Goal: Transaction & Acquisition: Purchase product/service

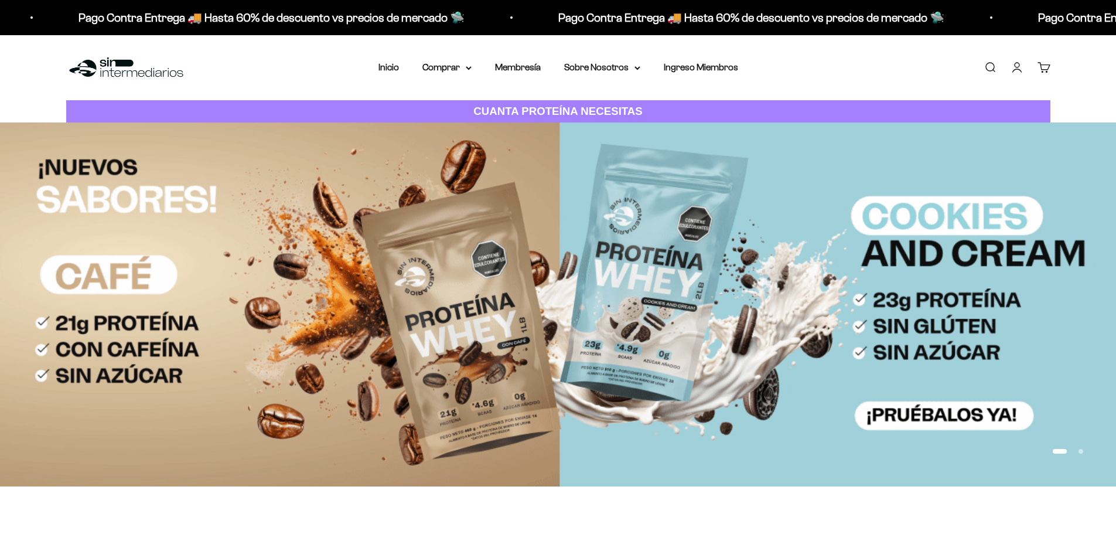
click at [448, 70] on summary "Comprar" at bounding box center [446, 67] width 49 height 15
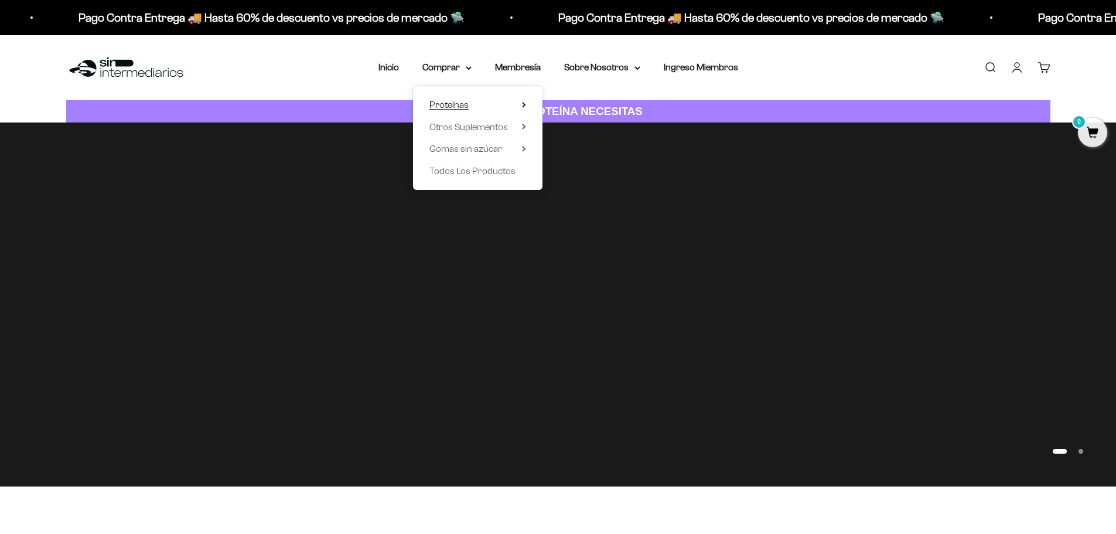
click at [458, 107] on span "Proteínas" at bounding box center [448, 105] width 39 height 10
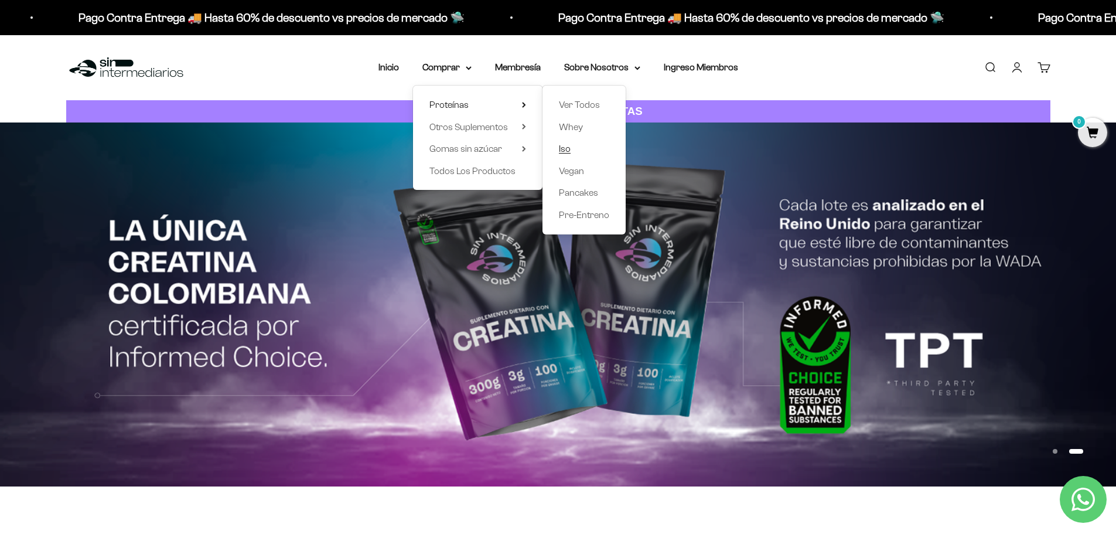
click at [569, 151] on span "Iso" at bounding box center [565, 149] width 12 height 10
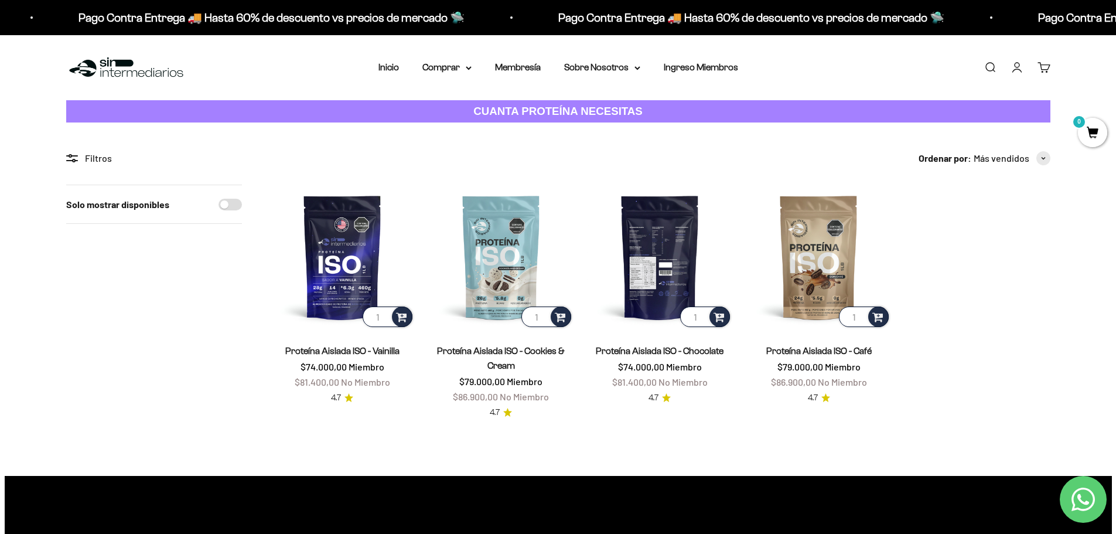
click at [663, 233] on img at bounding box center [660, 257] width 145 height 145
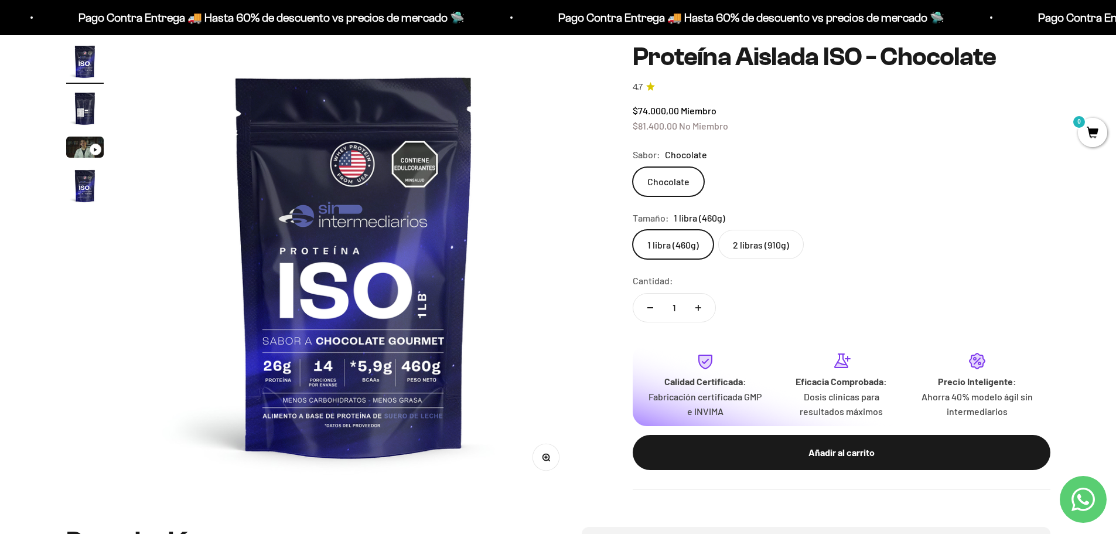
click at [357, 272] on img at bounding box center [354, 265] width 445 height 445
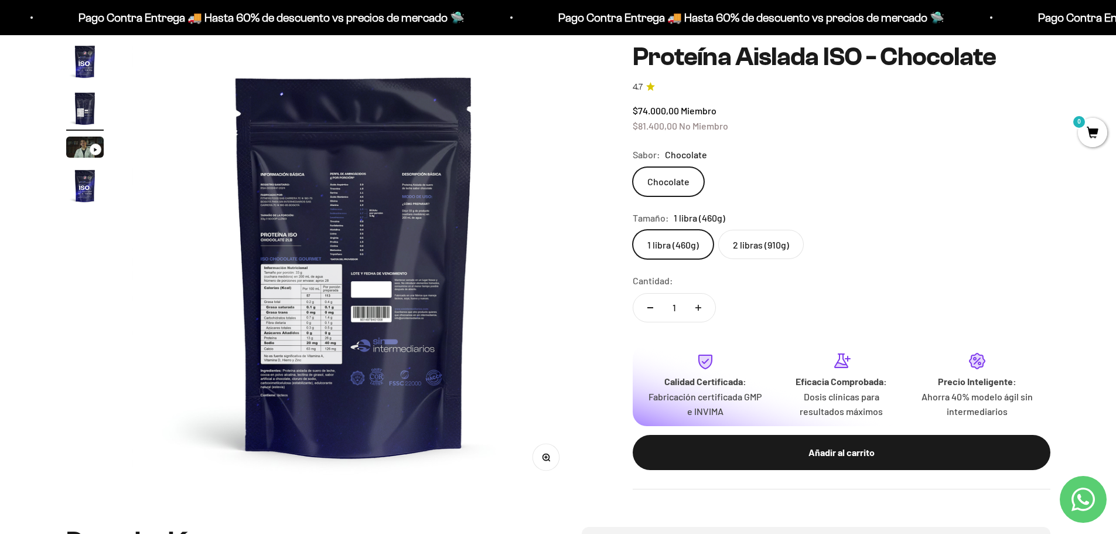
click at [357, 272] on img at bounding box center [354, 265] width 445 height 445
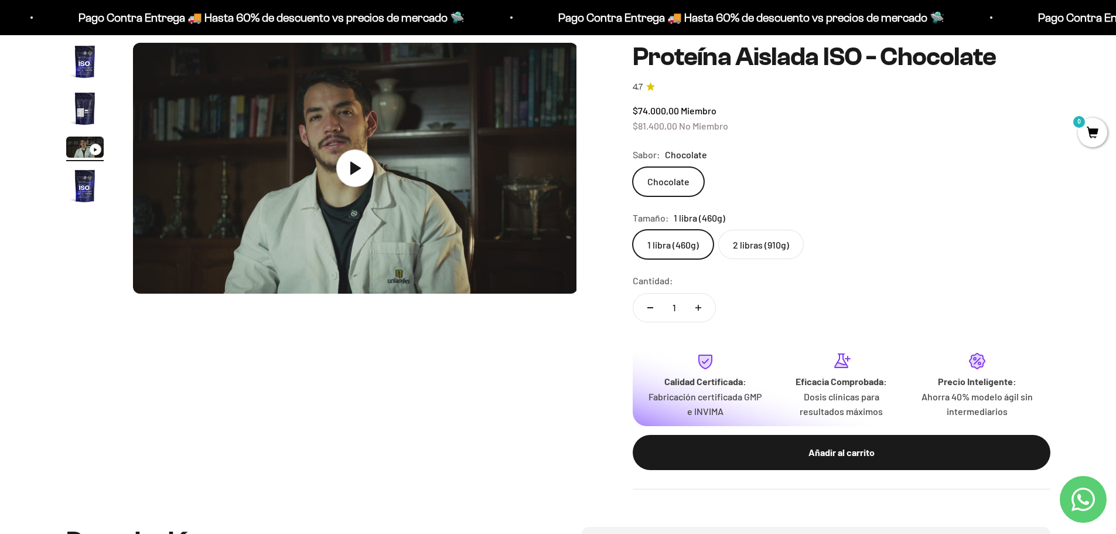
scroll to position [0, 918]
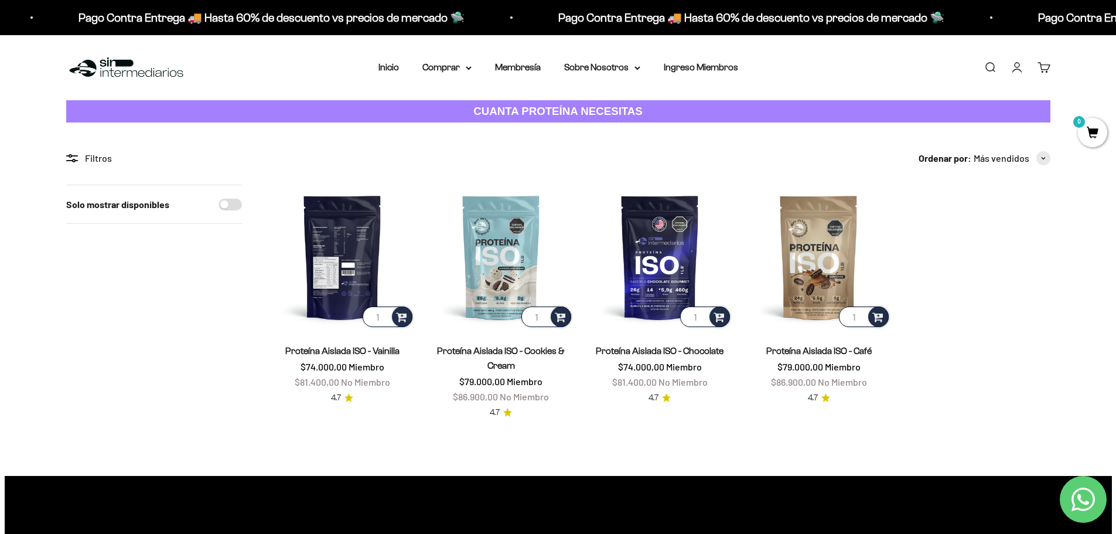
click at [354, 271] on img at bounding box center [342, 257] width 145 height 145
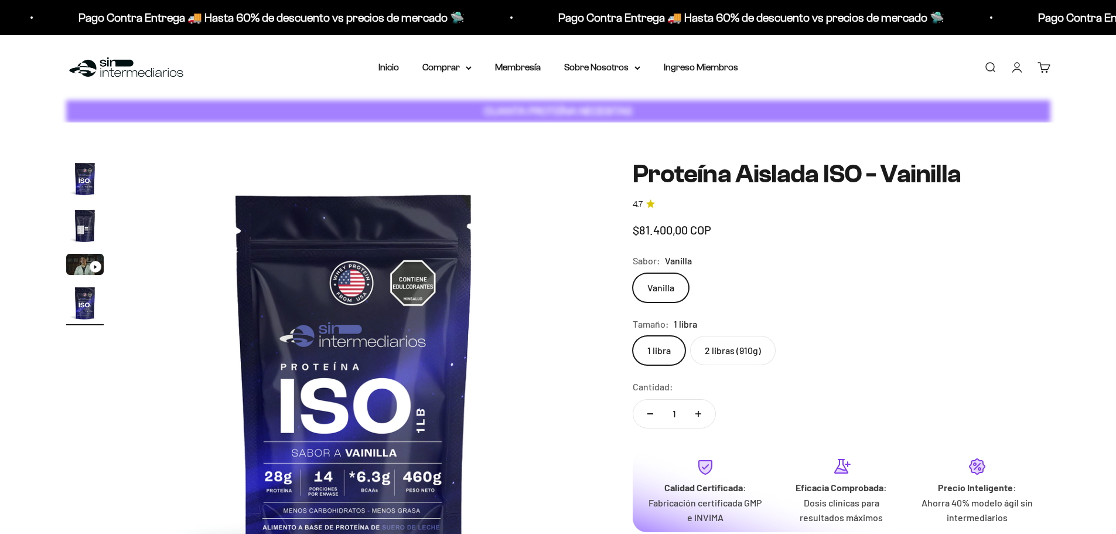
scroll to position [0, 1376]
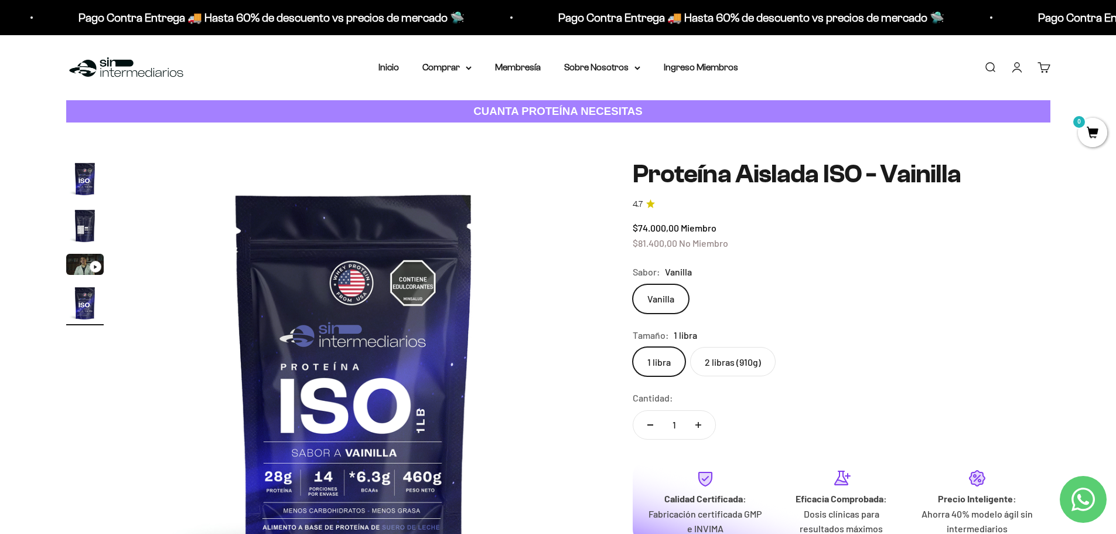
click at [93, 234] on img "Ir al artículo 2" at bounding box center [84, 225] width 37 height 37
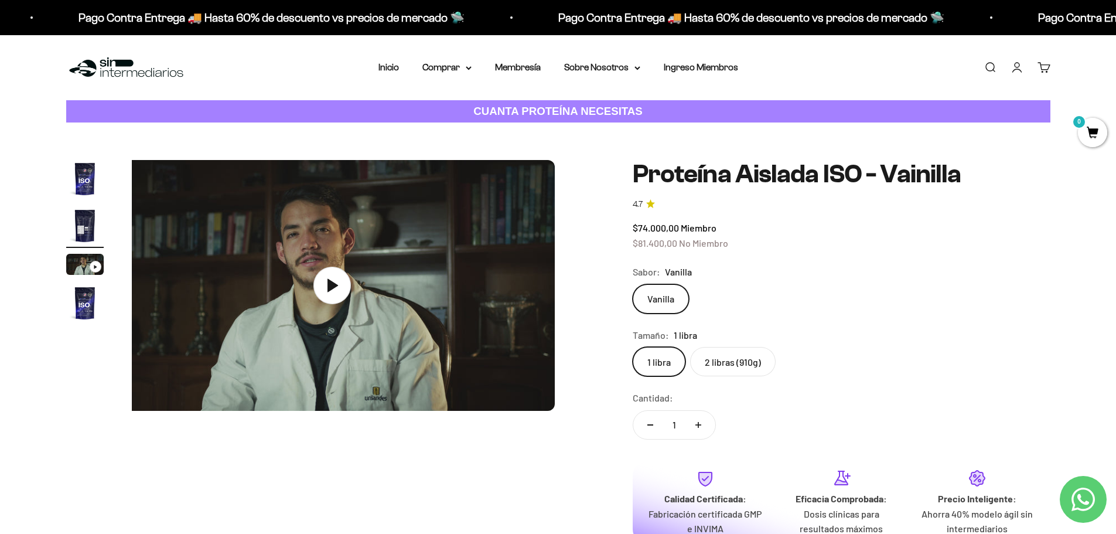
scroll to position [0, 687]
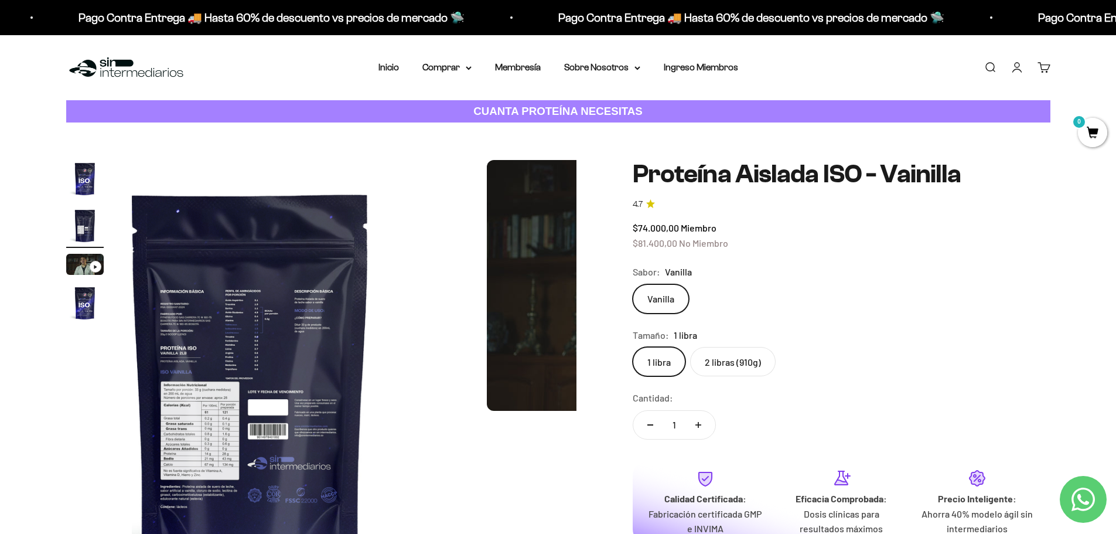
click at [102, 316] on img "Ir al artículo 4" at bounding box center [84, 302] width 37 height 37
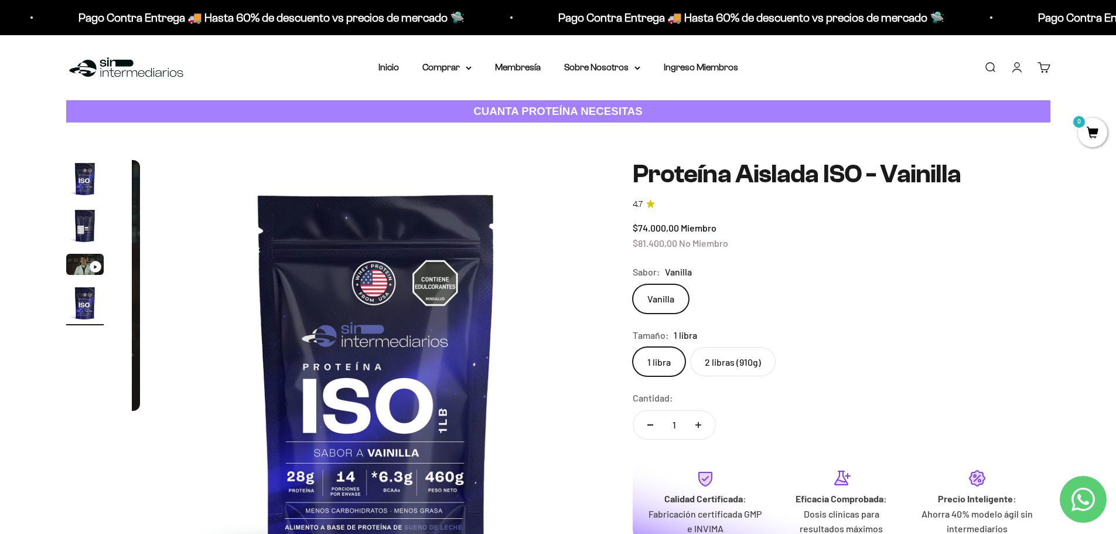
scroll to position [0, 1376]
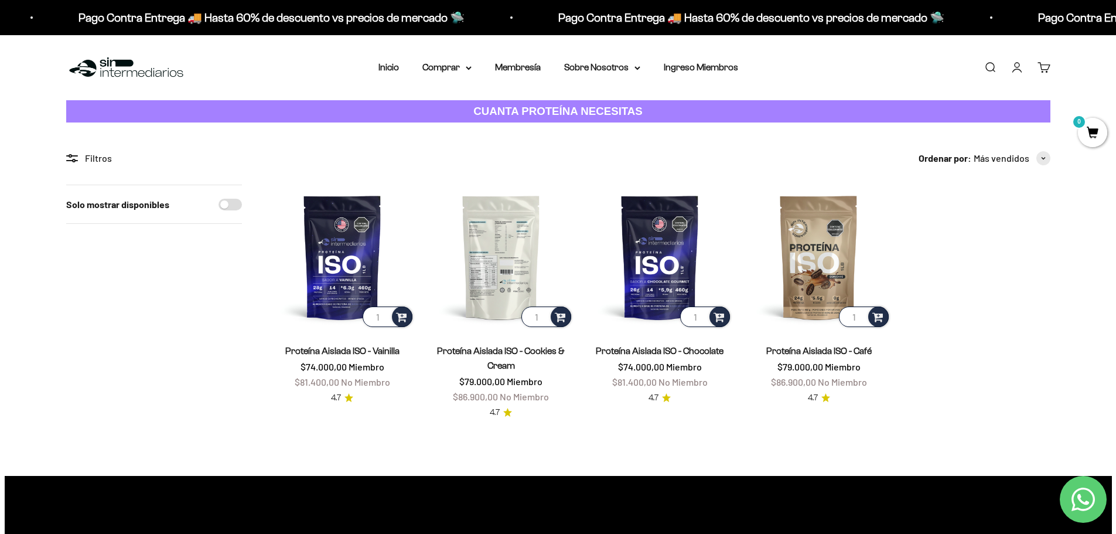
click at [499, 250] on img at bounding box center [501, 257] width 145 height 145
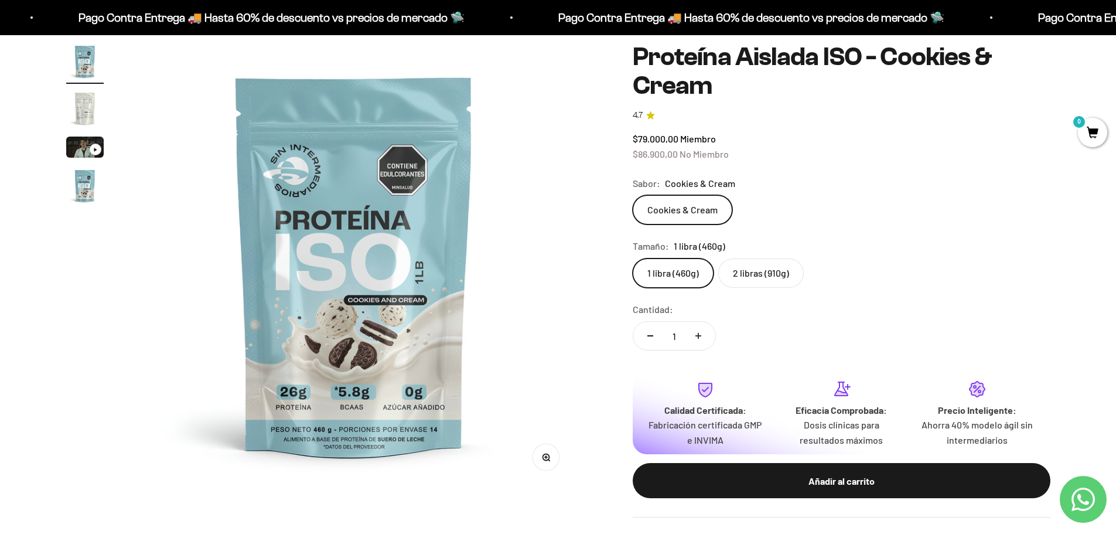
click at [388, 241] on img at bounding box center [354, 265] width 445 height 445
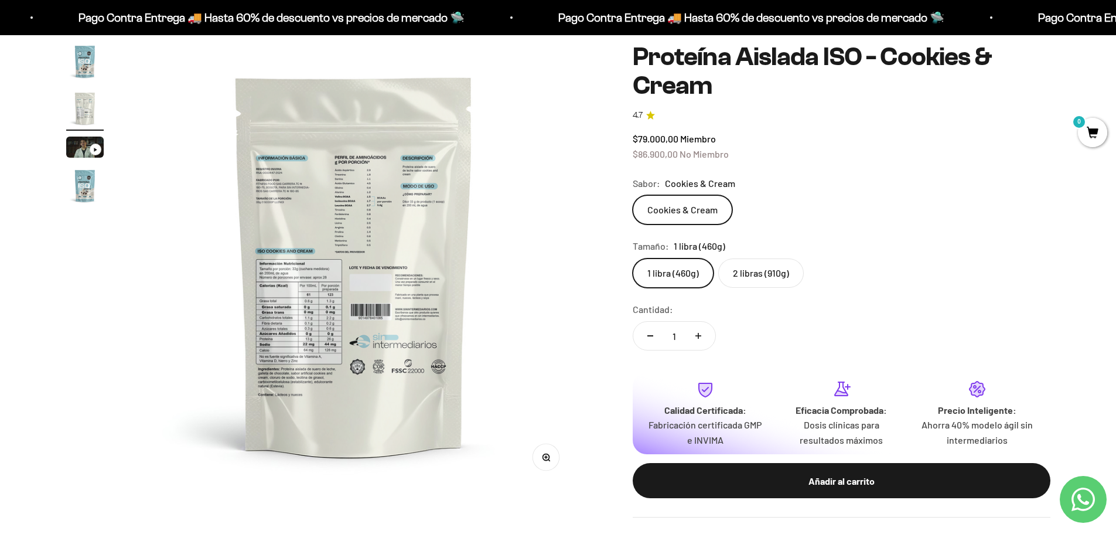
click at [378, 240] on img at bounding box center [354, 265] width 445 height 445
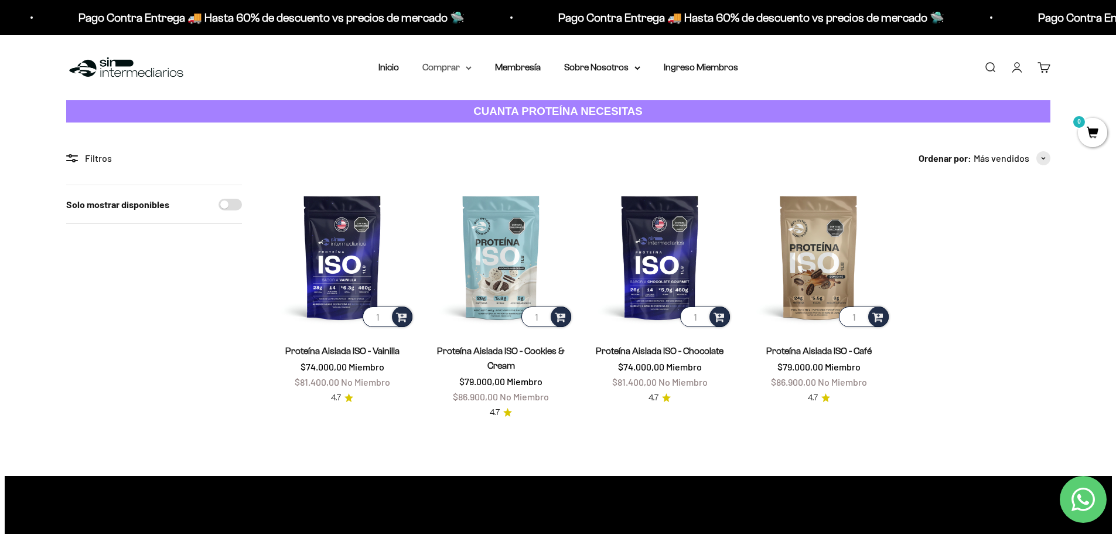
click at [449, 74] on summary "Comprar" at bounding box center [446, 67] width 49 height 15
click at [455, 123] on span "Otros Suplementos" at bounding box center [468, 127] width 79 height 10
click at [352, 245] on img at bounding box center [342, 257] width 145 height 145
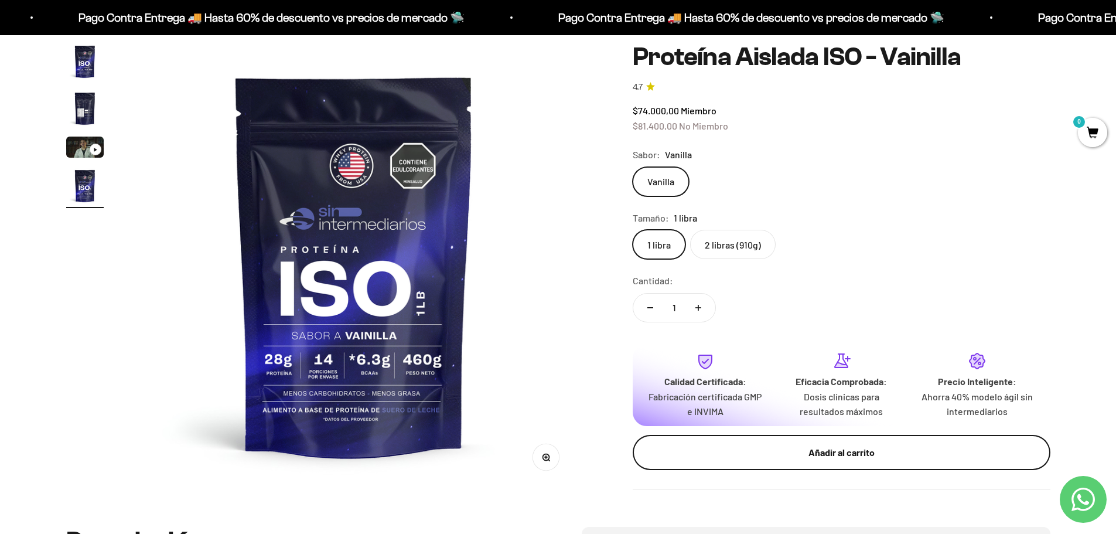
click at [862, 446] on div "Añadir al carrito" at bounding box center [841, 452] width 371 height 15
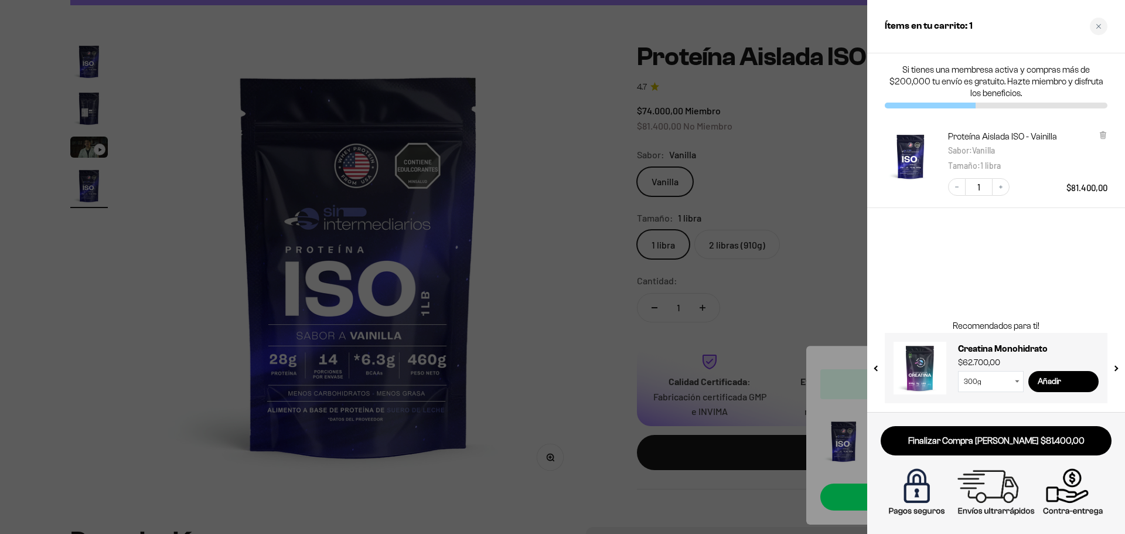
click at [645, 135] on div at bounding box center [562, 267] width 1125 height 534
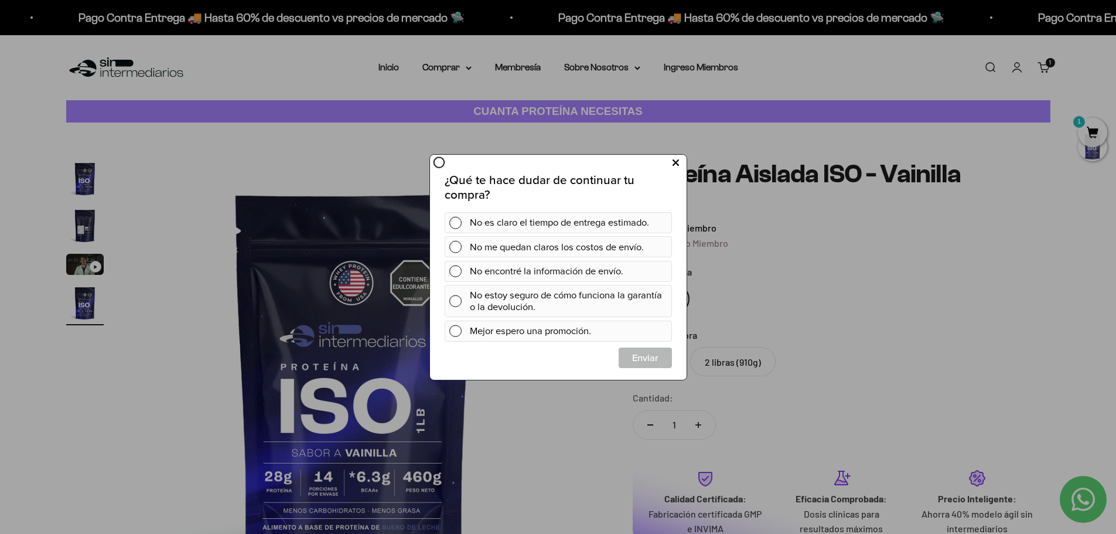
click at [671, 165] on button at bounding box center [675, 162] width 22 height 19
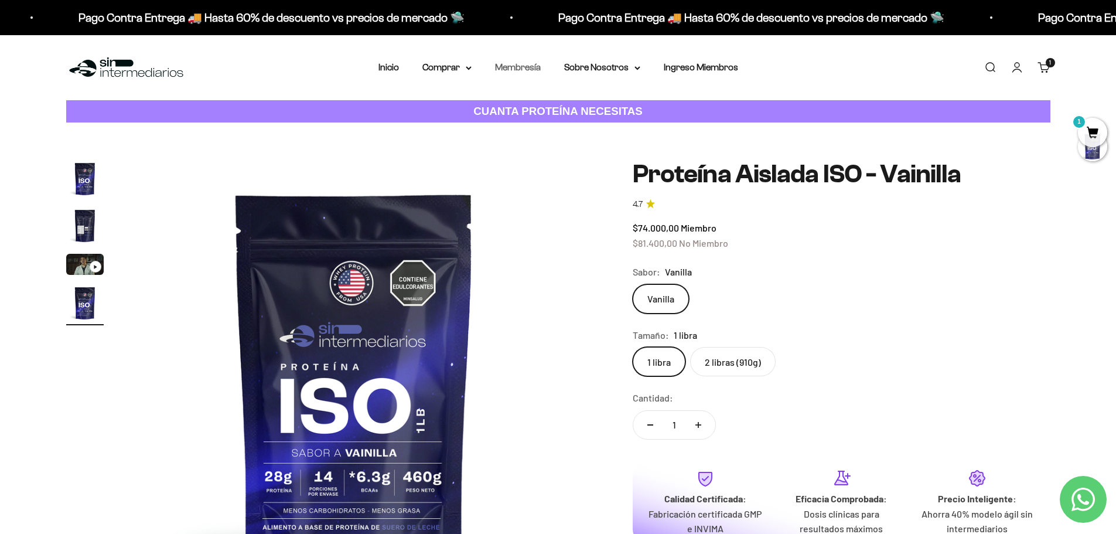
click at [518, 67] on link "Membresía" at bounding box center [518, 67] width 46 height 10
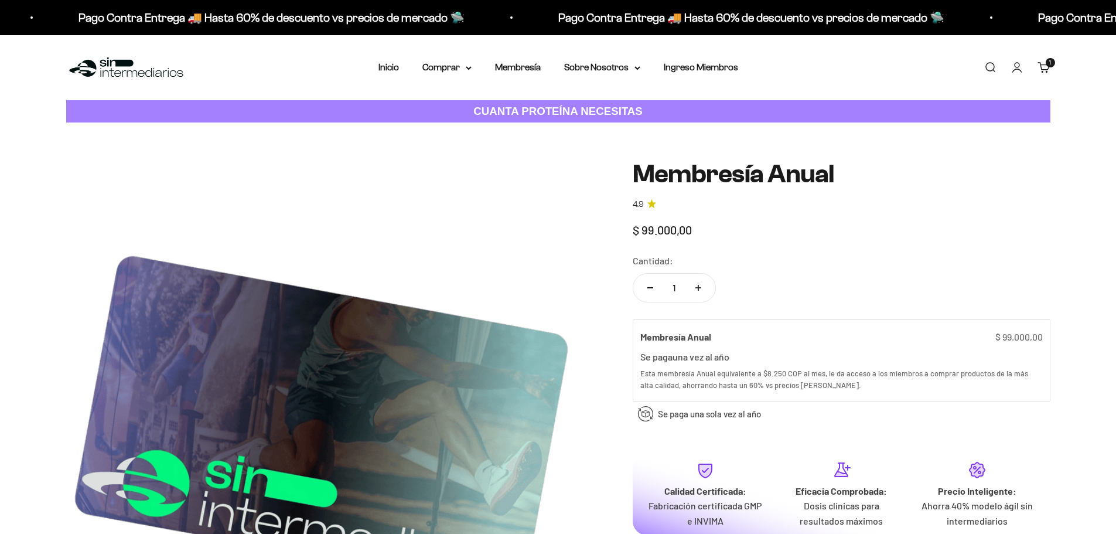
drag, startPoint x: 630, startPoint y: 231, endPoint x: 732, endPoint y: 221, distance: 102.5
click at [732, 221] on div "Zoom Membresía Anual 4.9 $ 99.000,00 Calidad de líder, precio inteligente. ¿Cóm…" at bounding box center [558, 415] width 984 height 510
click at [765, 228] on div "$ 99.000,00" at bounding box center [842, 229] width 418 height 19
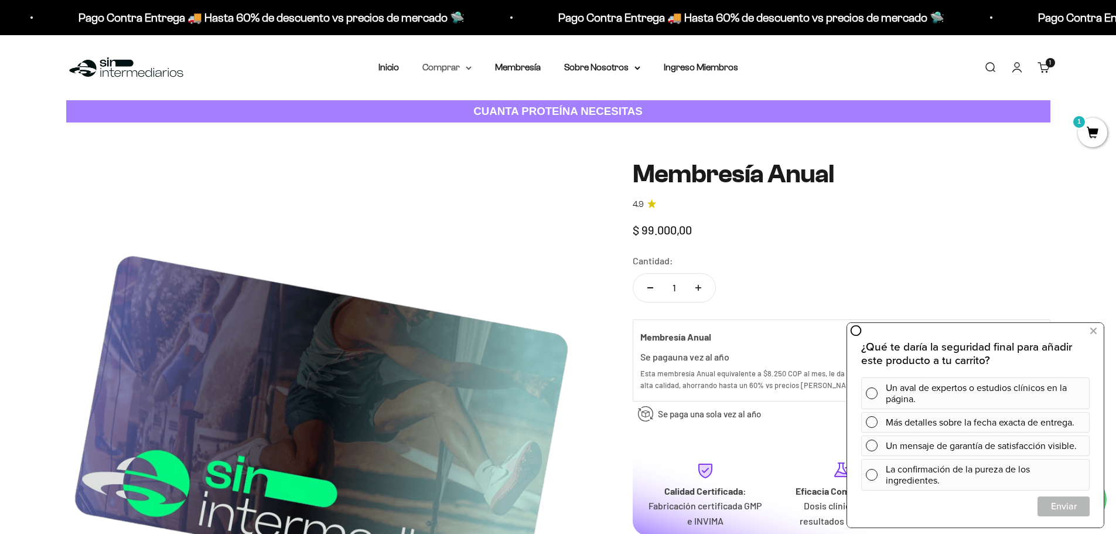
click at [456, 72] on summary "Comprar" at bounding box center [446, 67] width 49 height 15
click at [453, 109] on span "Proteínas" at bounding box center [448, 105] width 39 height 10
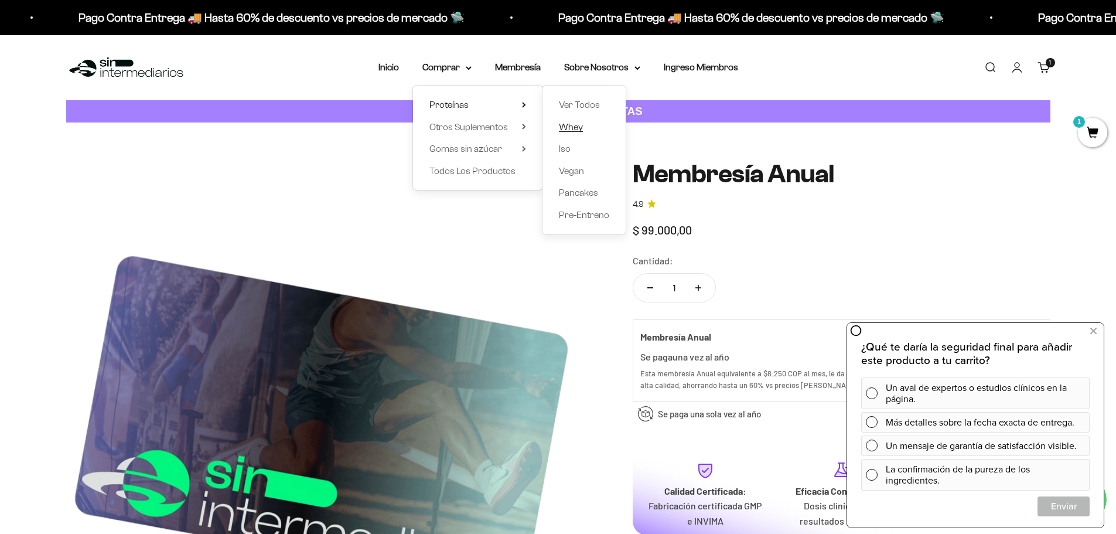
click at [568, 124] on span "Whey" at bounding box center [571, 127] width 24 height 10
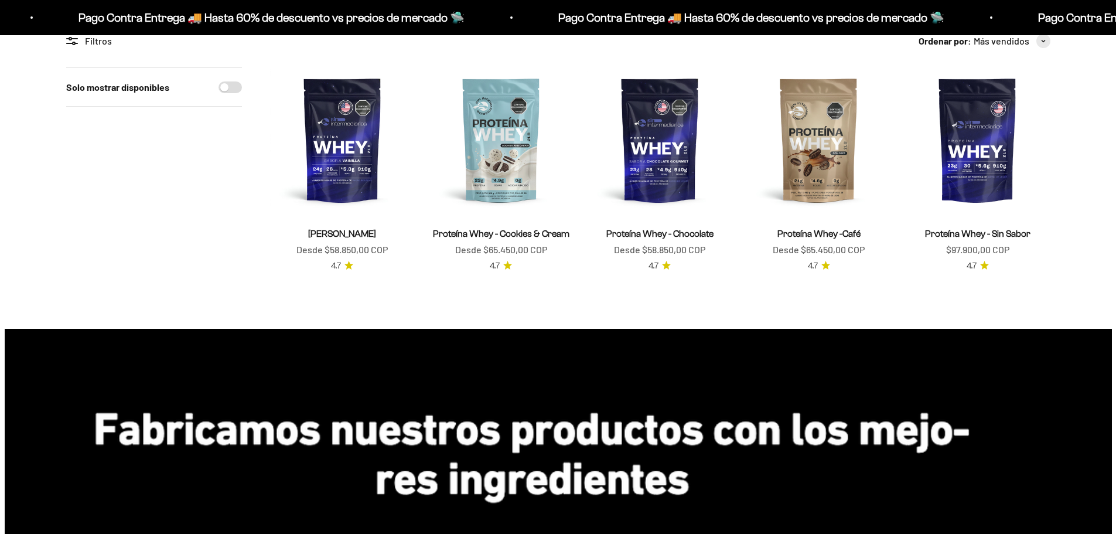
scroll to position [117, 0]
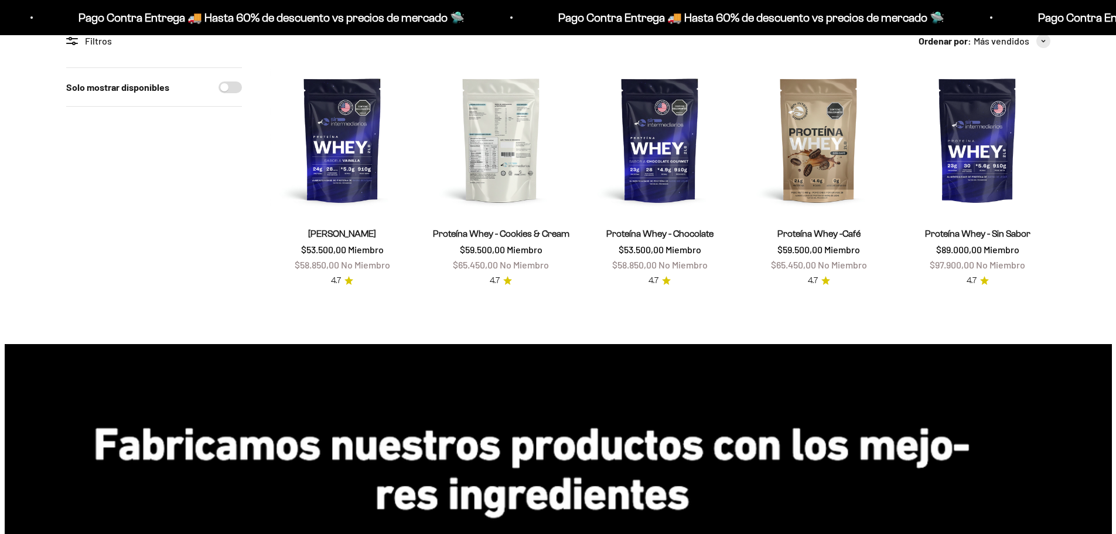
click at [510, 141] on img at bounding box center [501, 139] width 145 height 145
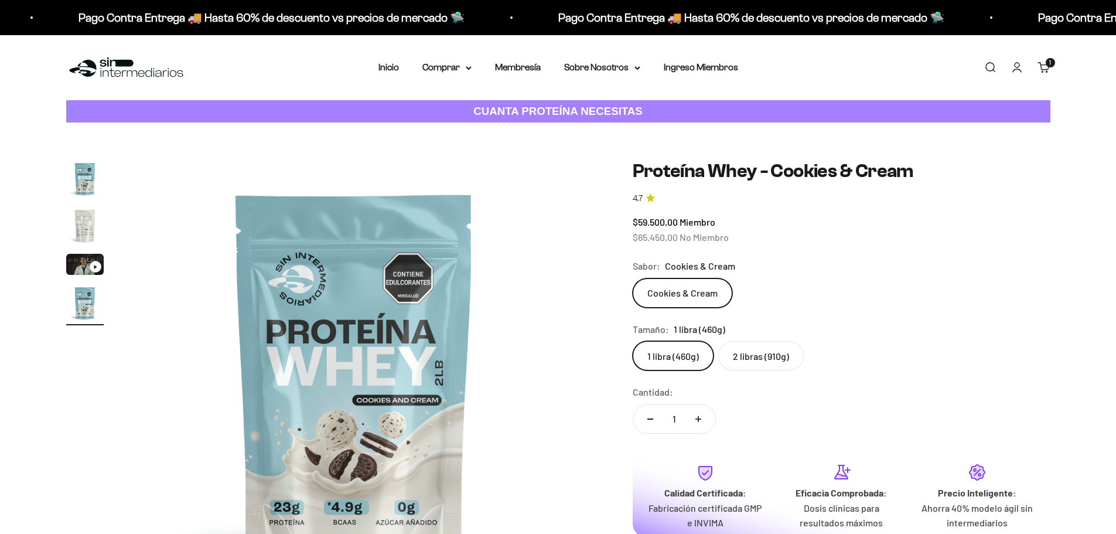
scroll to position [0, 1376]
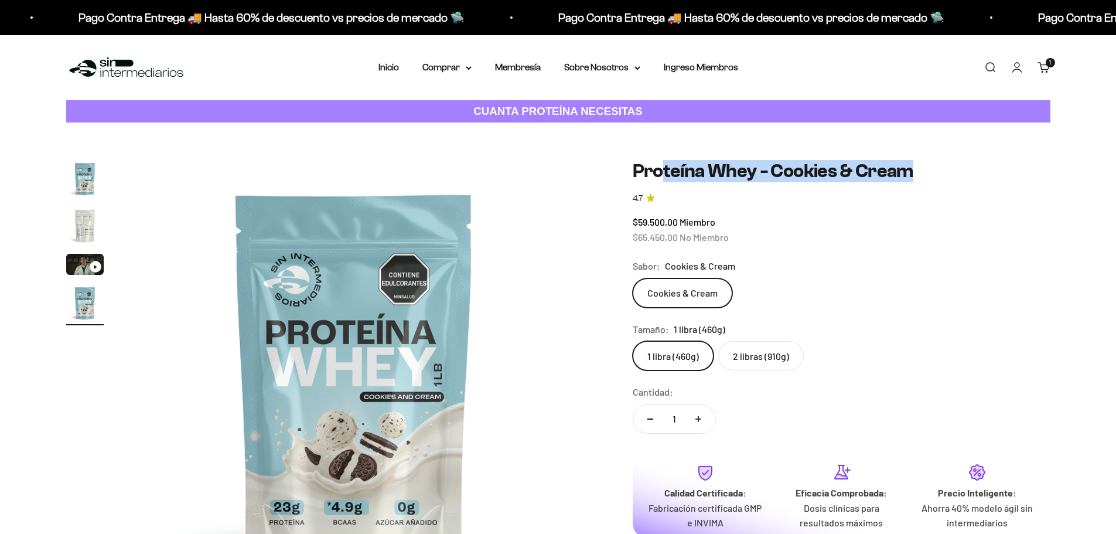
drag, startPoint x: 752, startPoint y: 173, endPoint x: 933, endPoint y: 158, distance: 181.6
click at [933, 158] on div "Zoom Ir al artículo 1 Ir al artículo 2 Ir al artículo 3 Ir al artículo 4 Proteí…" at bounding box center [558, 382] width 1116 height 520
click at [926, 144] on div at bounding box center [926, 144] width 0 height 0
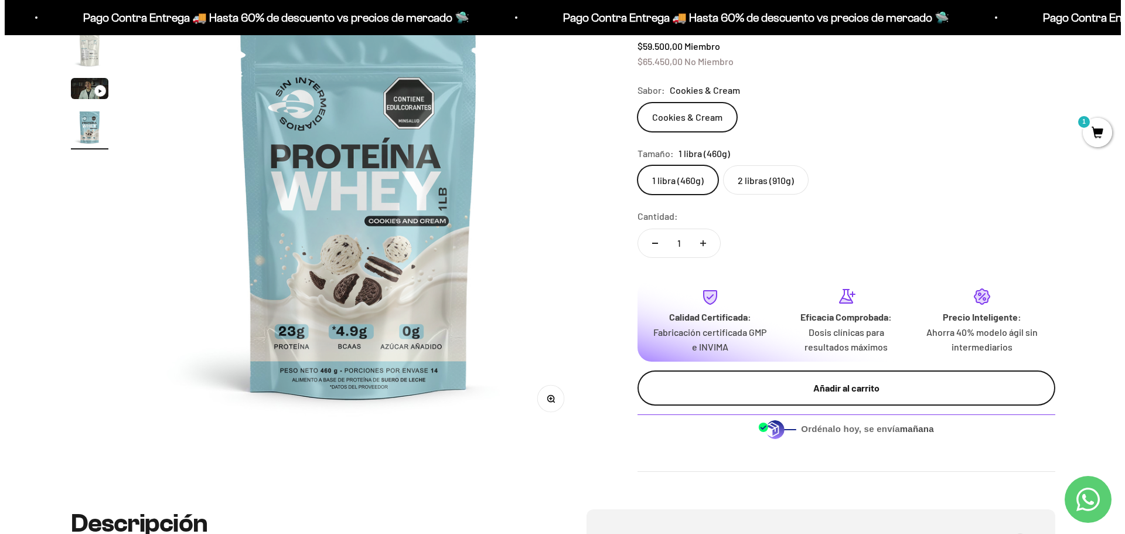
scroll to position [0, 0]
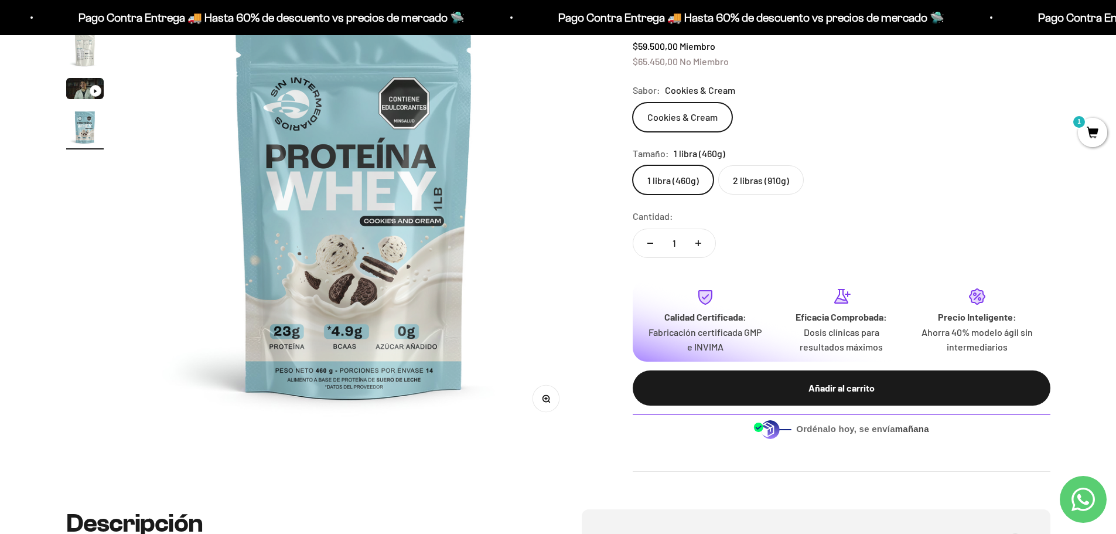
drag, startPoint x: 859, startPoint y: 380, endPoint x: 849, endPoint y: 381, distance: 10.6
click at [861, 380] on button "Añadir al carrito" at bounding box center [842, 387] width 418 height 35
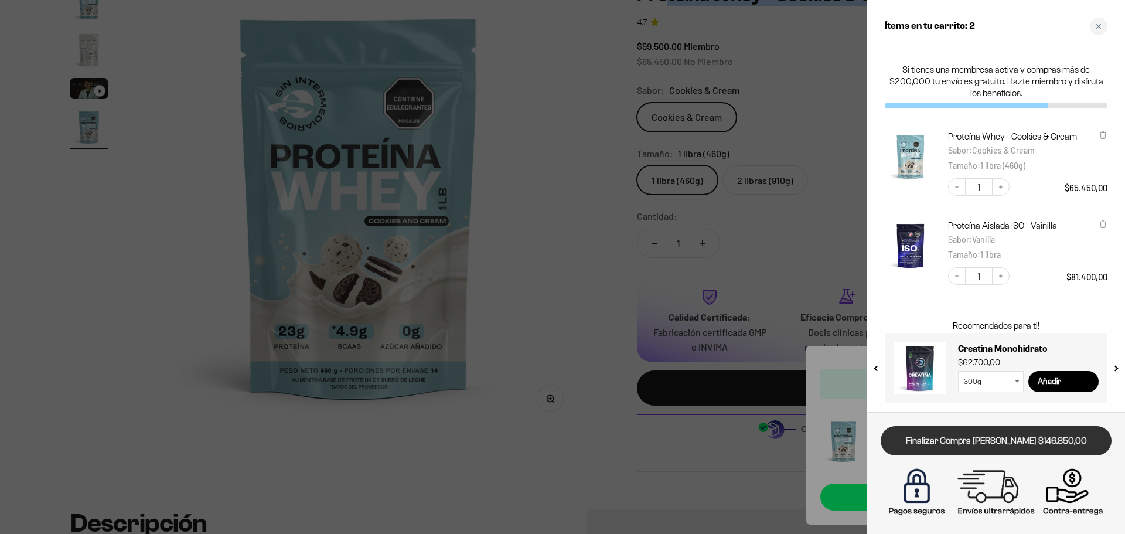
click at [987, 442] on link "Finalizar Compra Segura $146.850,00" at bounding box center [996, 441] width 231 height 30
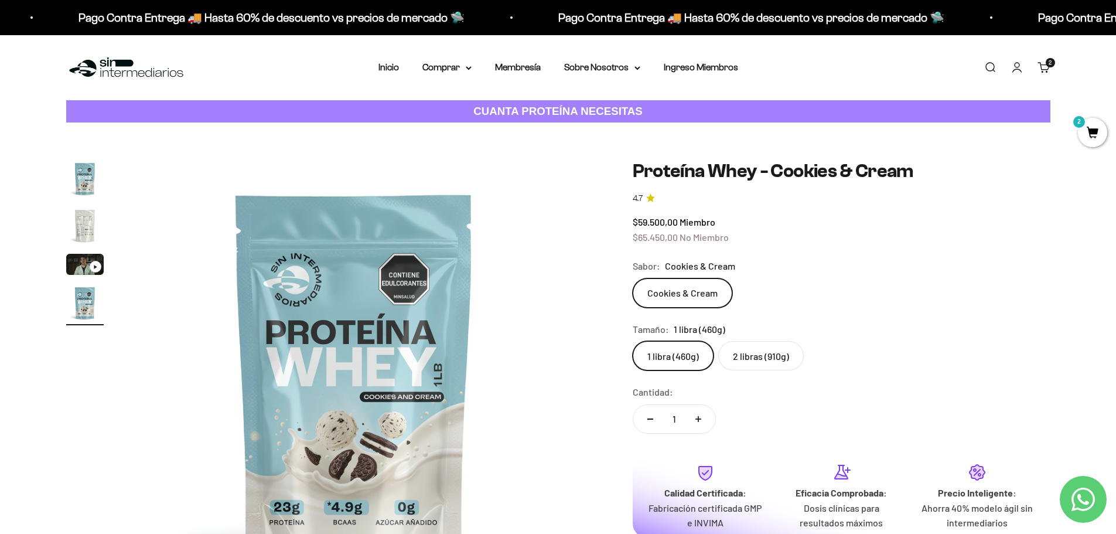
click at [1042, 68] on link "Carrito 2" at bounding box center [1044, 67] width 13 height 13
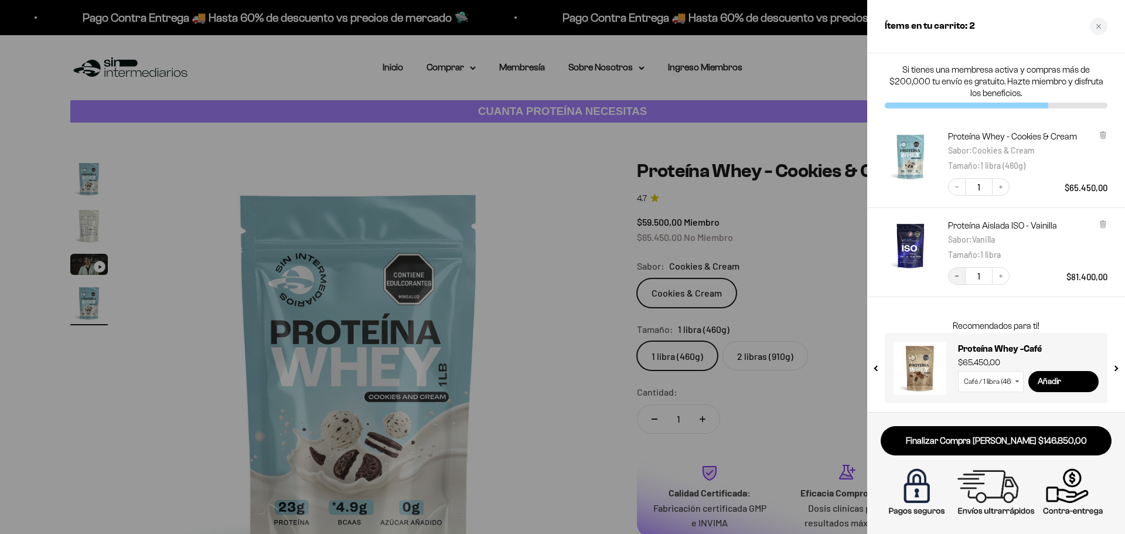
click at [954, 275] on icon "Decrease quantity" at bounding box center [956, 275] width 7 height 7
click at [422, 303] on div at bounding box center [562, 267] width 1125 height 534
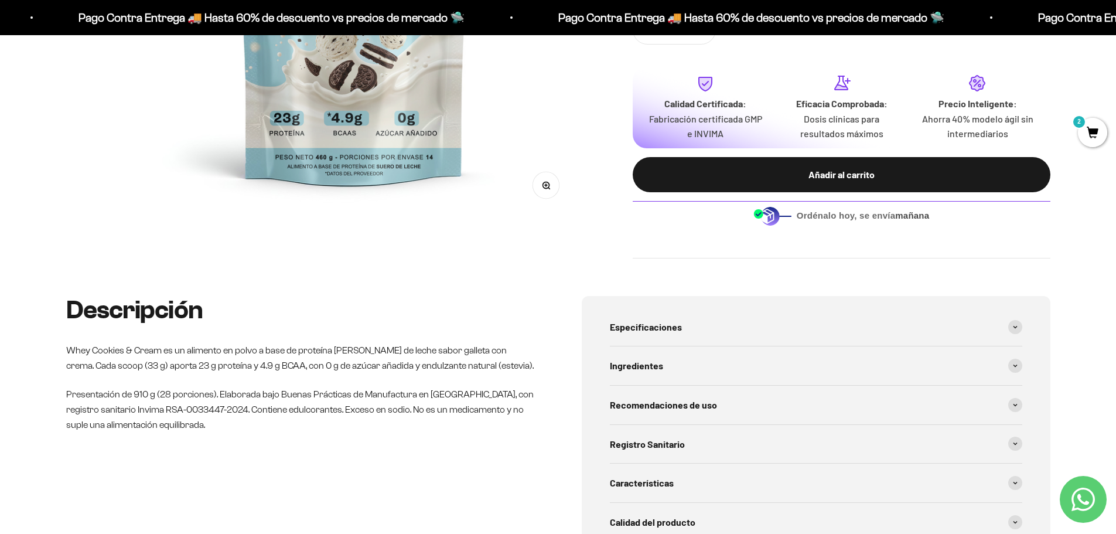
scroll to position [410, 0]
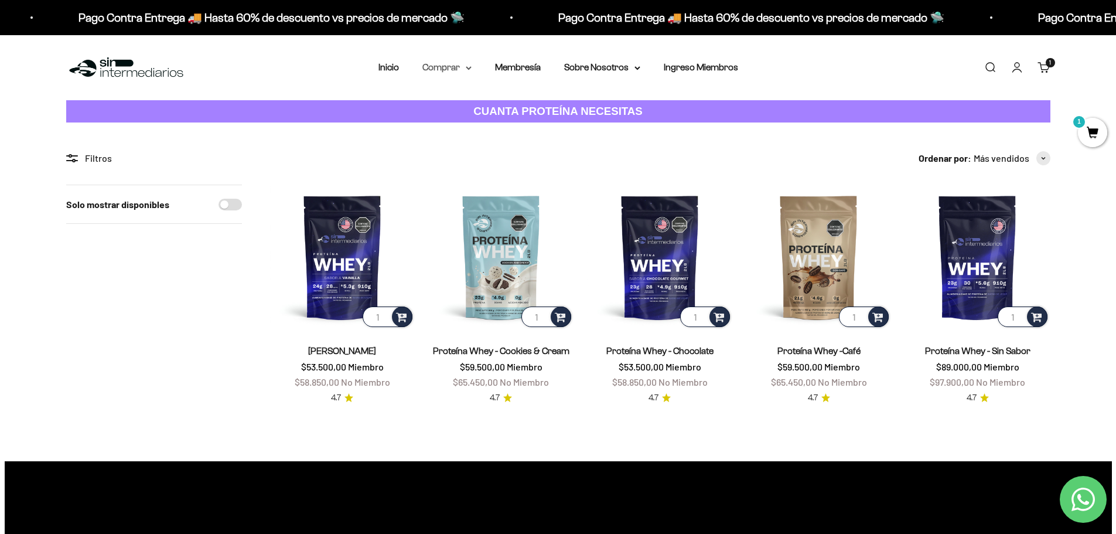
click at [451, 71] on summary "Comprar" at bounding box center [446, 67] width 49 height 15
click at [458, 97] on div "Proteínas Ver Todos Whey Iso Vegan" at bounding box center [477, 138] width 129 height 104
click at [459, 100] on span "Proteínas" at bounding box center [448, 105] width 39 height 10
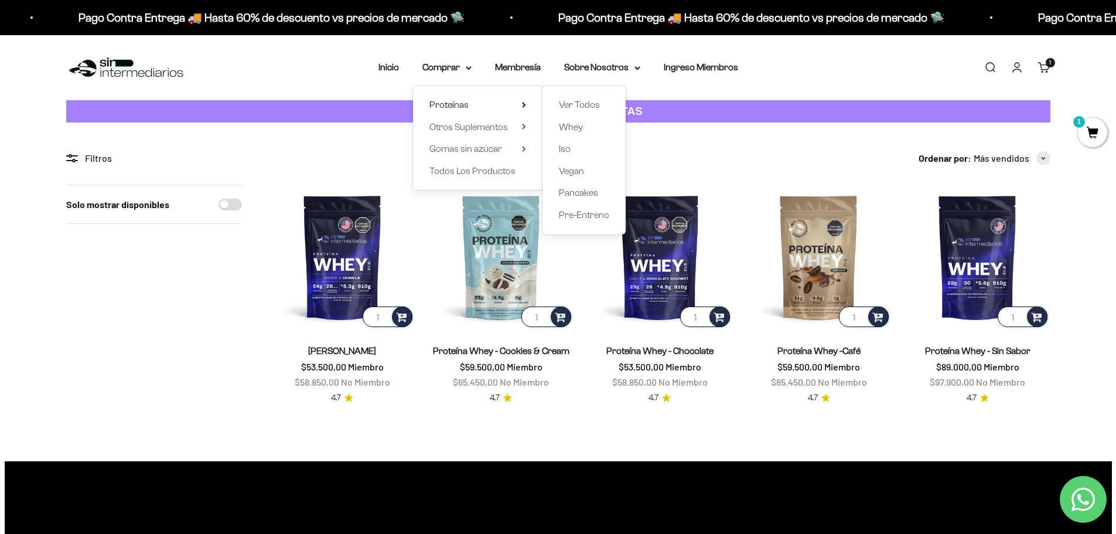
click at [197, 278] on div "Solo mostrar disponibles" at bounding box center [154, 295] width 176 height 220
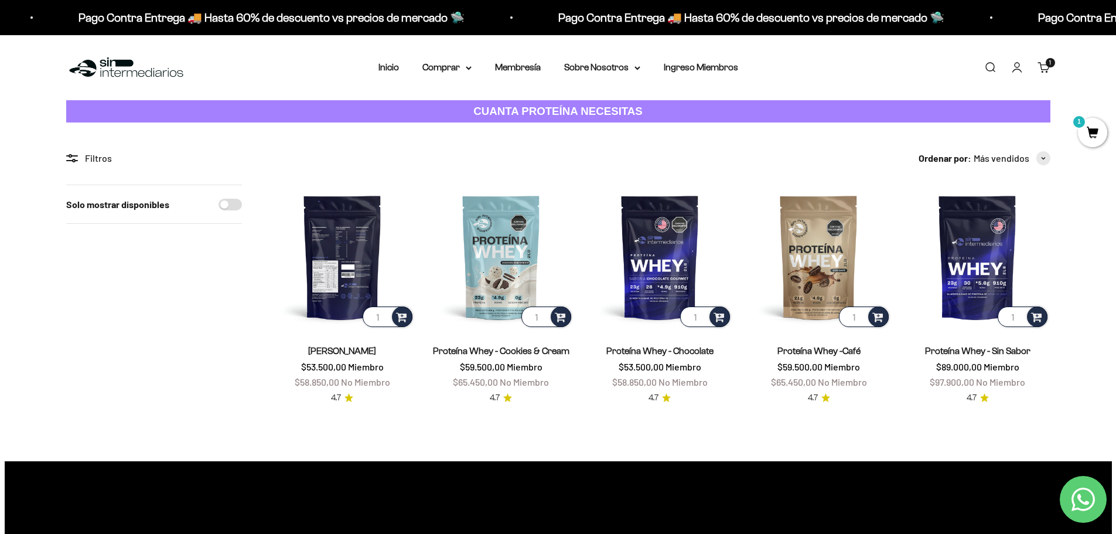
click at [360, 245] on img at bounding box center [342, 257] width 145 height 145
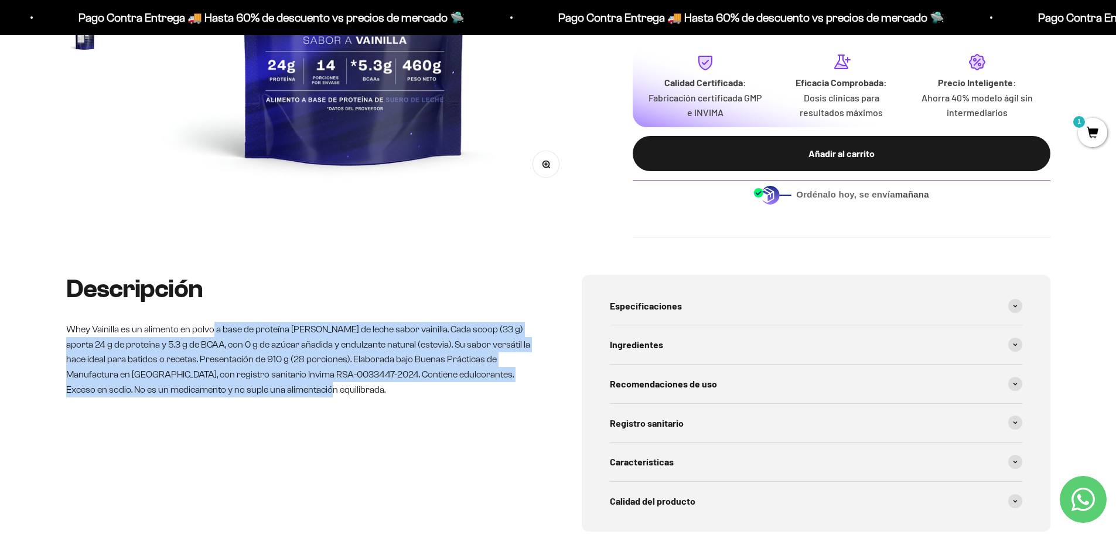
drag, startPoint x: 210, startPoint y: 336, endPoint x: 462, endPoint y: 386, distance: 257.4
click at [462, 386] on p "Whey Vainilla es un alimento en polvo a base de proteína de suero de leche sabo…" at bounding box center [300, 359] width 469 height 75
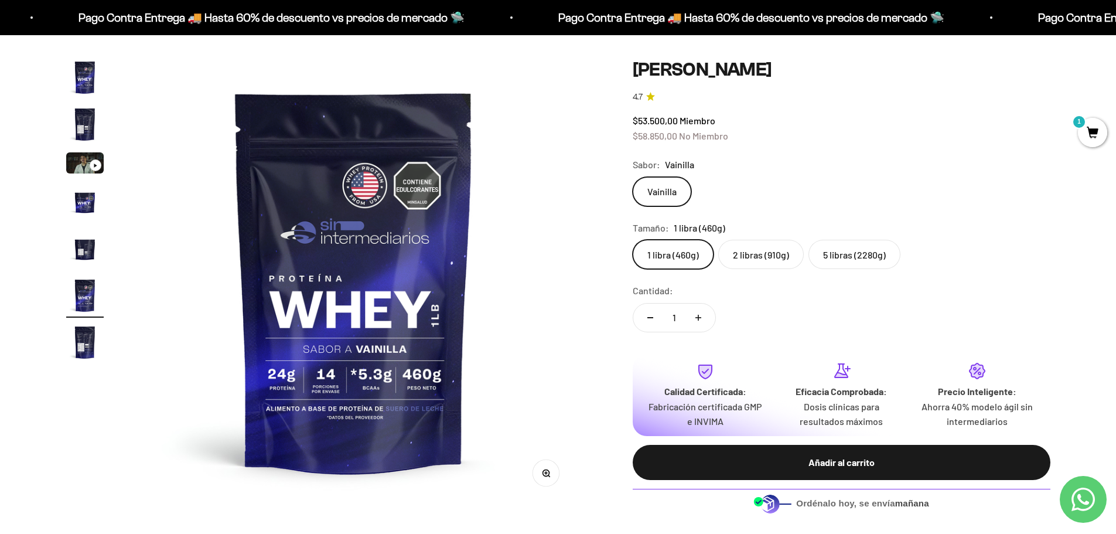
scroll to position [59, 0]
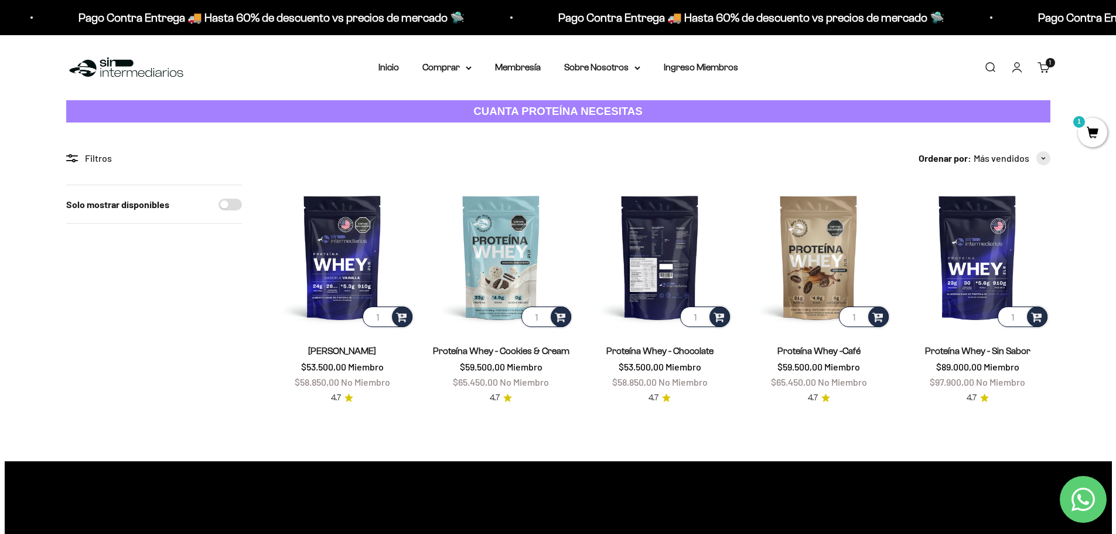
click at [648, 255] on img at bounding box center [660, 257] width 145 height 145
